Goal: Find specific page/section: Find specific page/section

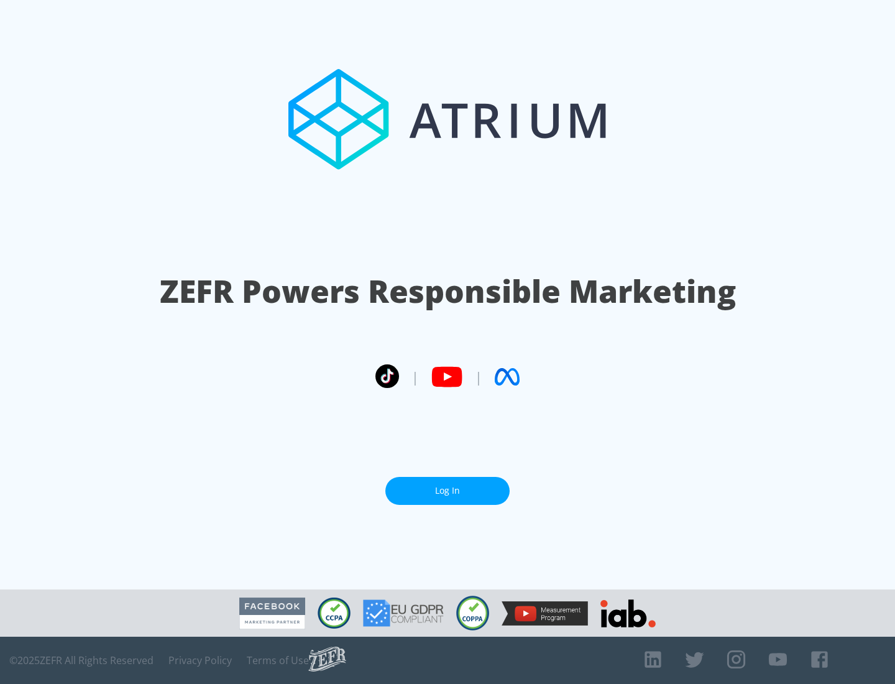
click at [447, 490] on link "Log In" at bounding box center [447, 491] width 124 height 28
